Goal: Information Seeking & Learning: Learn about a topic

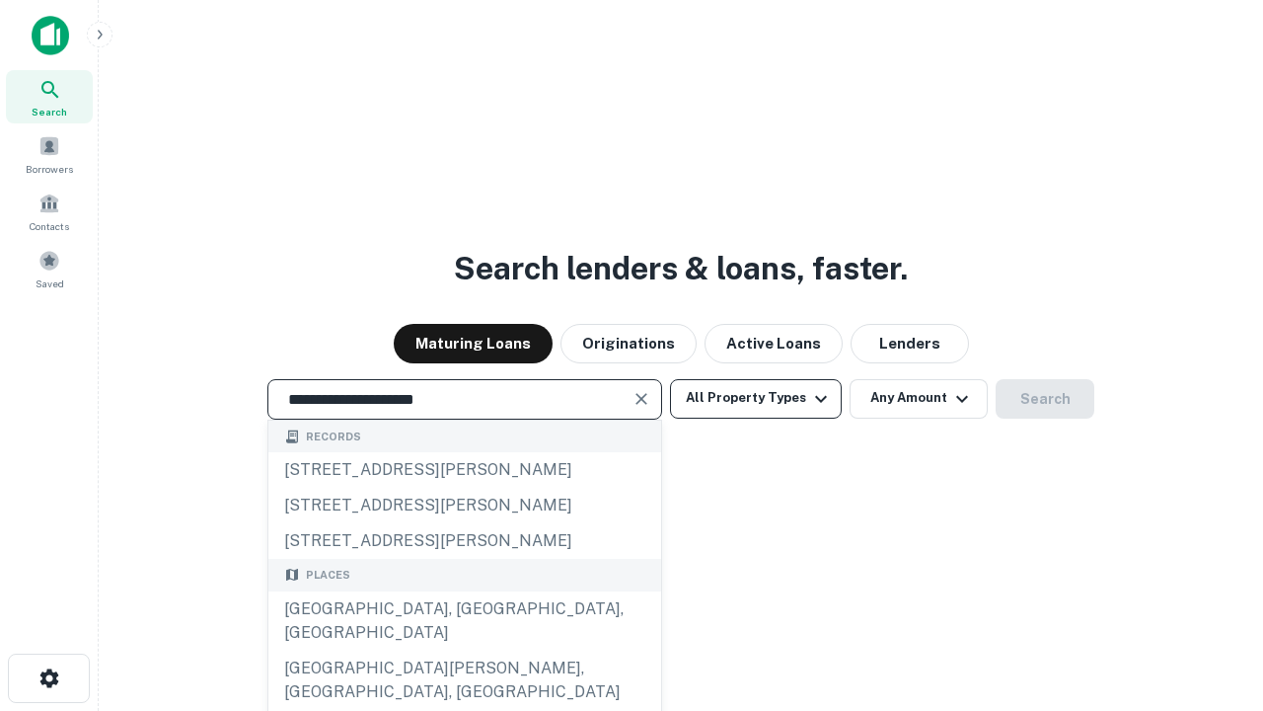
type input "**********"
click at [756, 398] on button "All Property Types" at bounding box center [756, 398] width 172 height 39
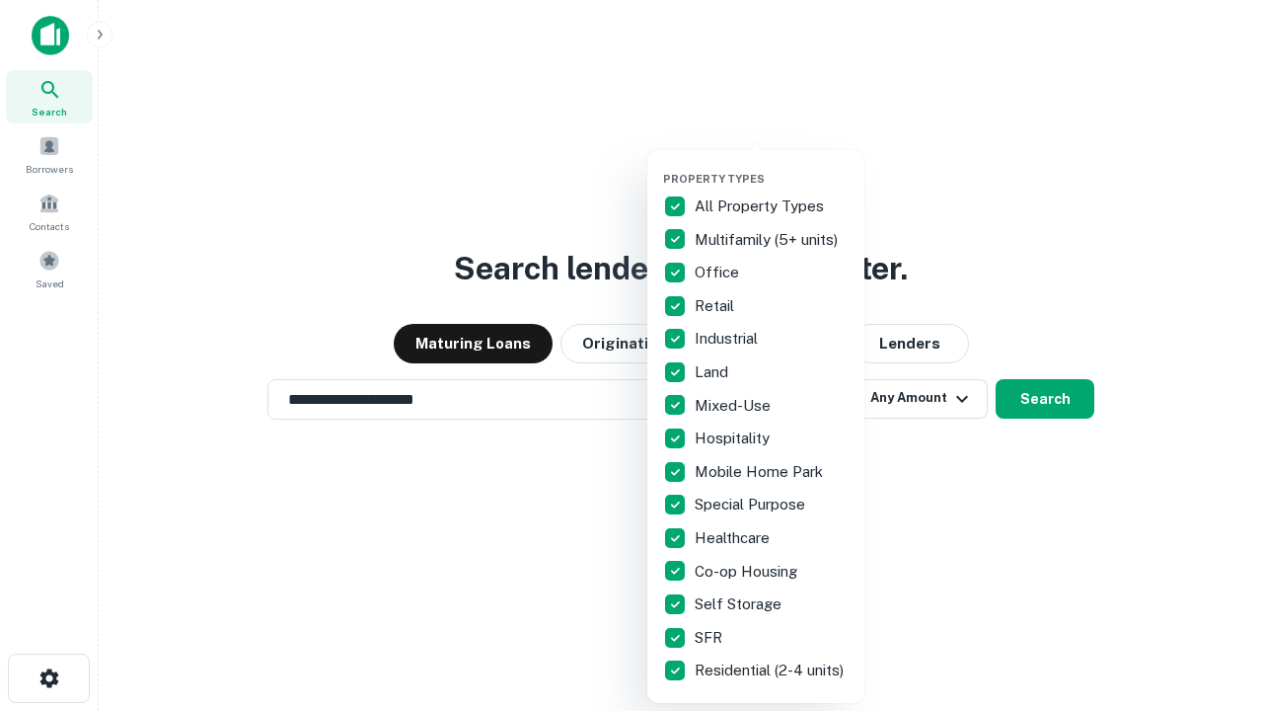
click at [772, 166] on button "button" at bounding box center [771, 166] width 217 height 1
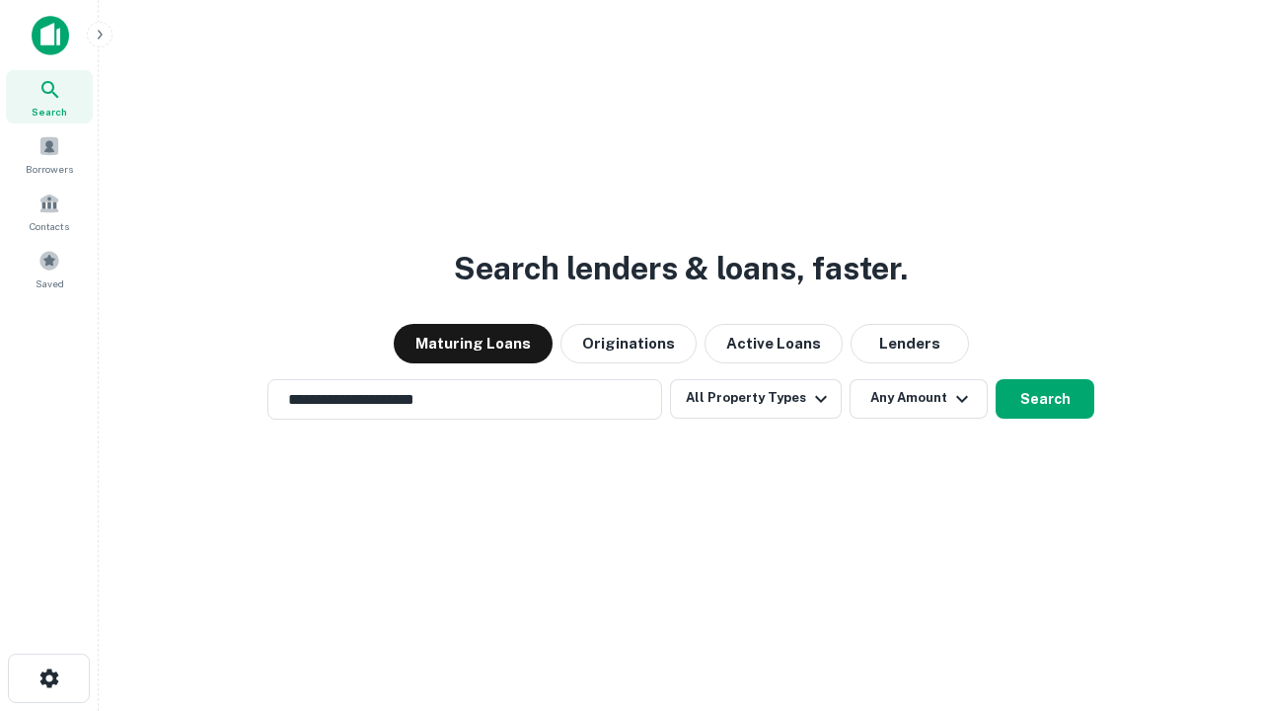
scroll to position [31, 0]
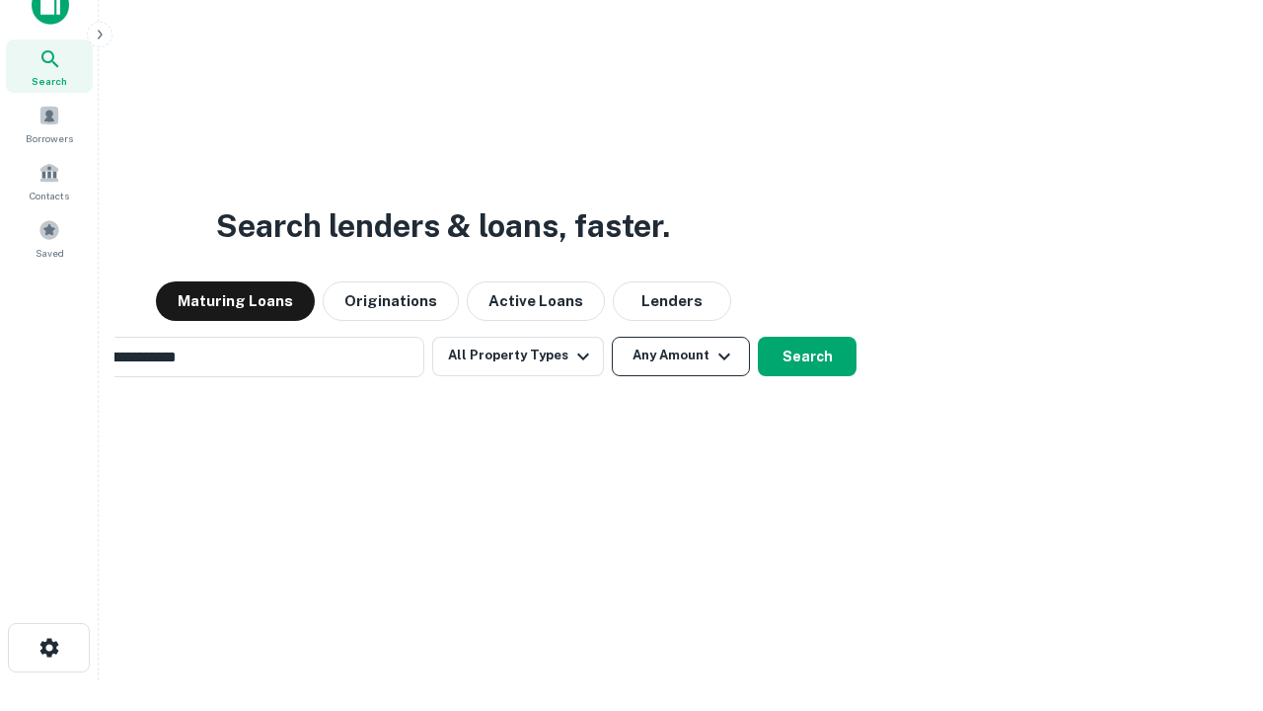
click at [612, 337] on button "Any Amount" at bounding box center [681, 356] width 138 height 39
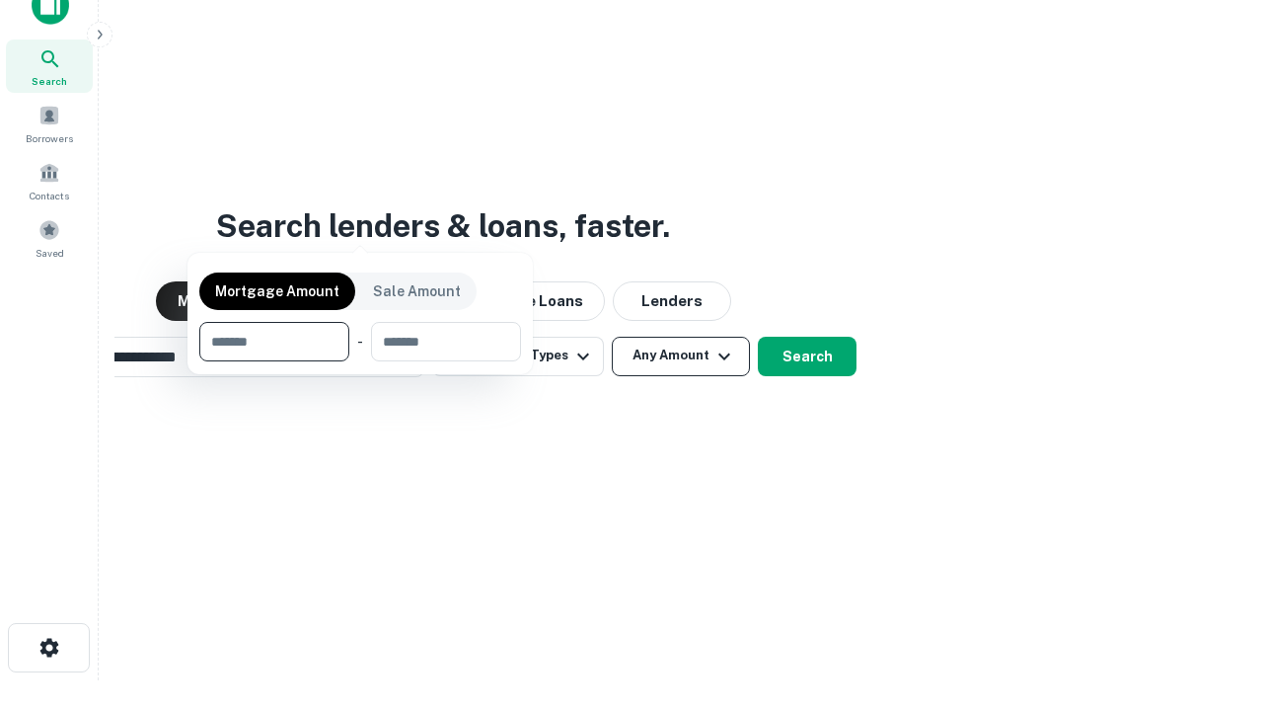
scroll to position [32, 0]
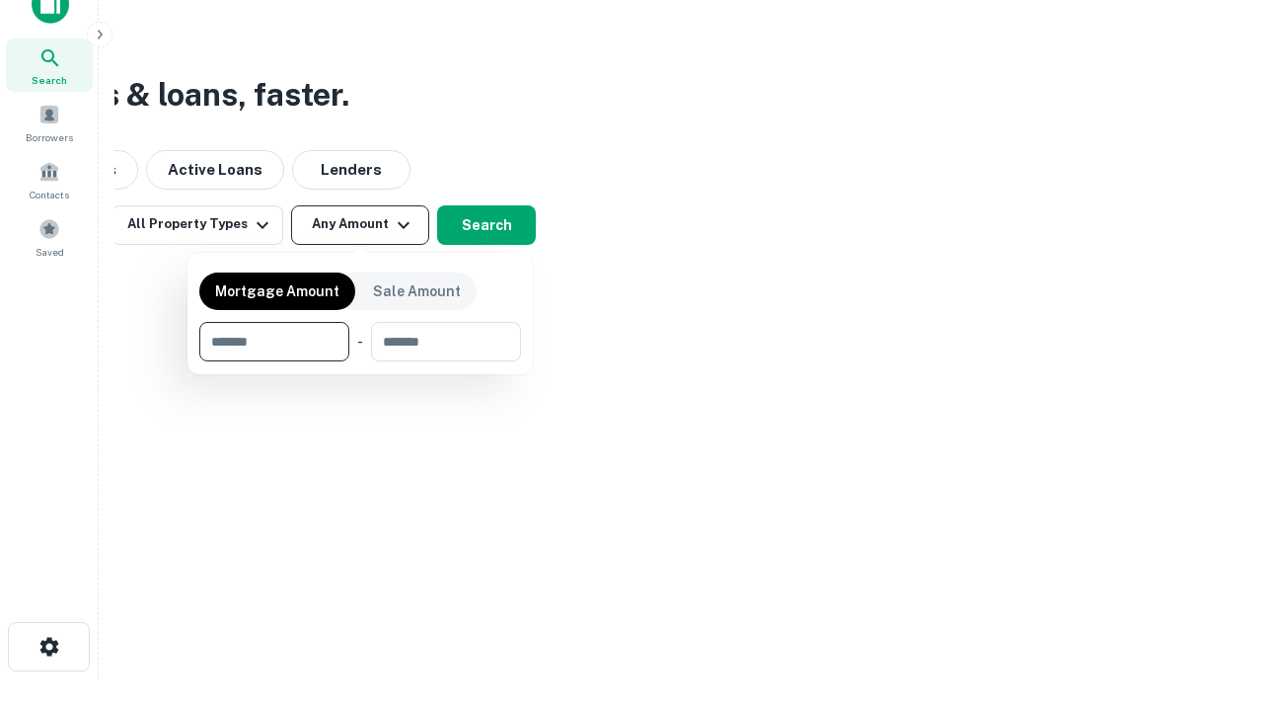
type input "*******"
click at [360, 361] on button "button" at bounding box center [360, 361] width 322 height 1
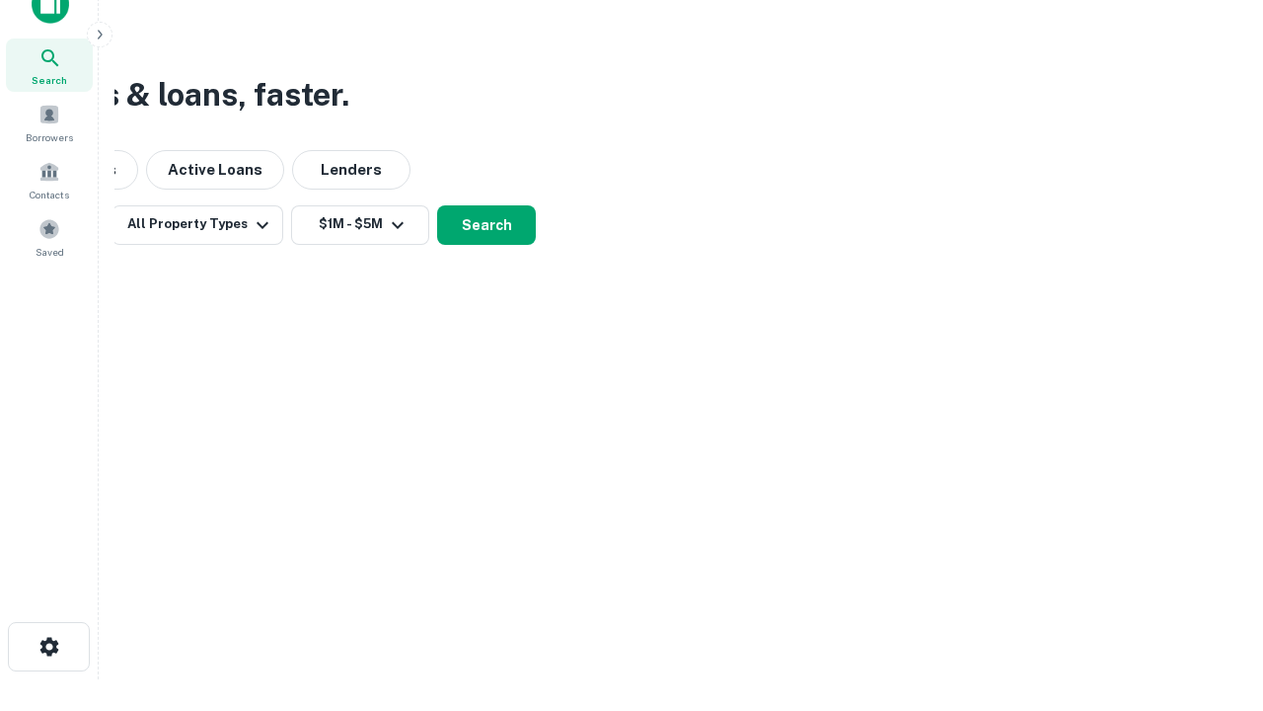
scroll to position [31, 0]
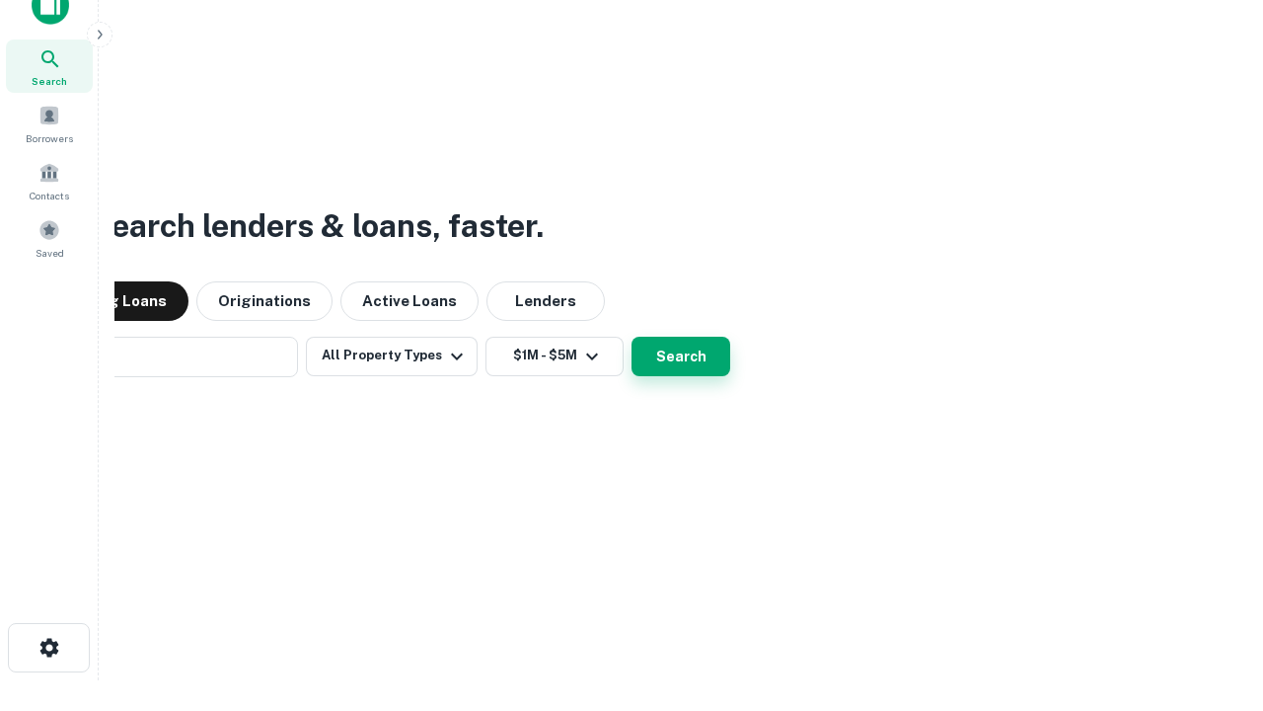
click at [632, 337] on button "Search" at bounding box center [681, 356] width 99 height 39
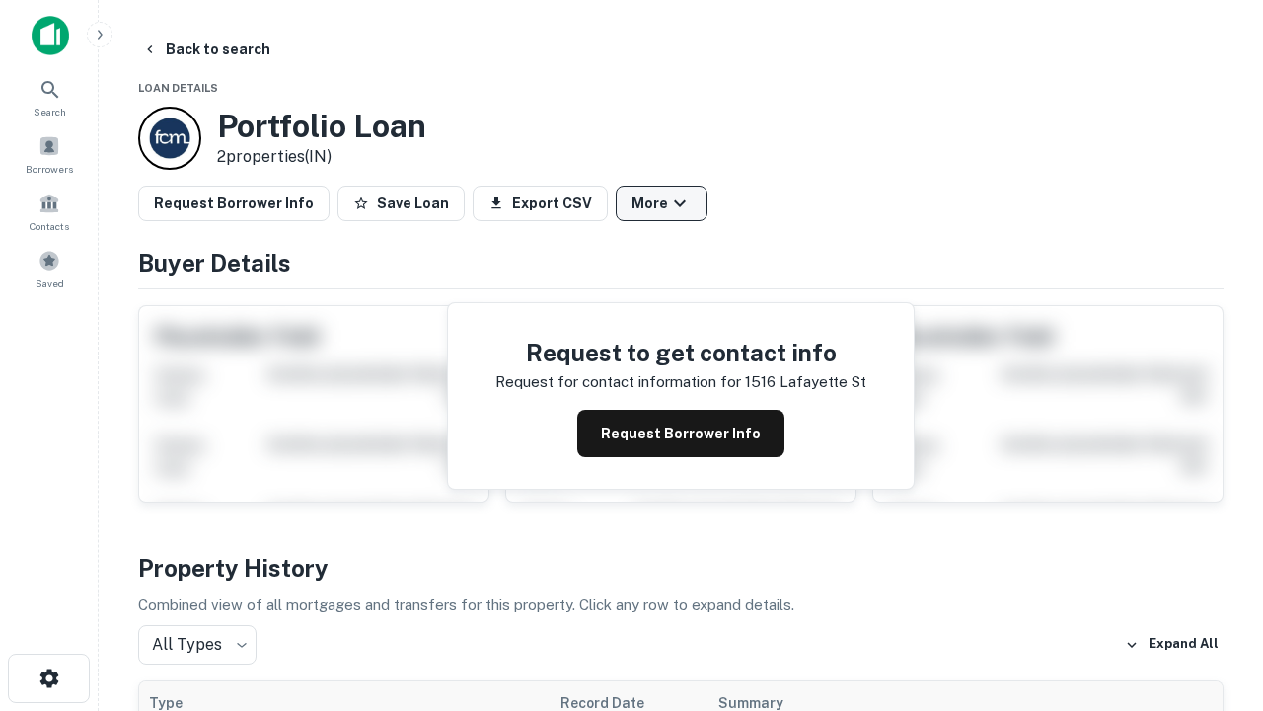
click at [661, 203] on button "More" at bounding box center [662, 204] width 92 height 36
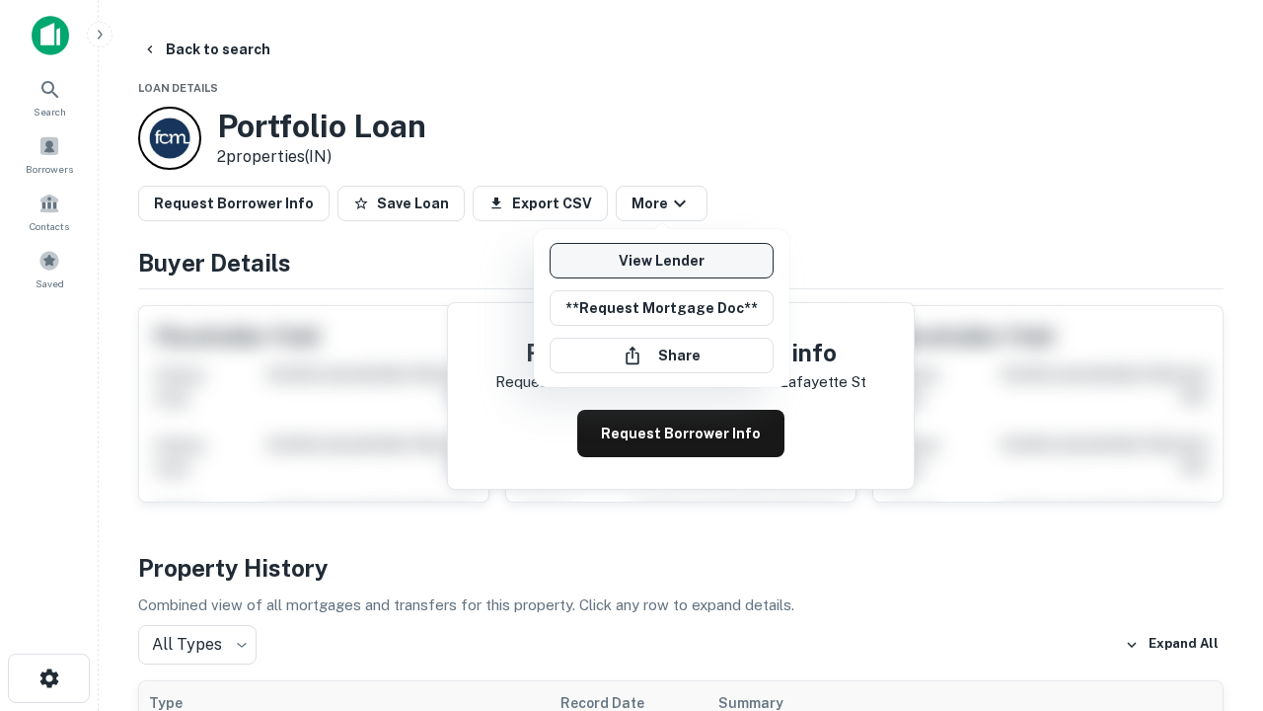
click at [661, 261] on link "View Lender" at bounding box center [662, 261] width 224 height 36
